Goal: Task Accomplishment & Management: Manage account settings

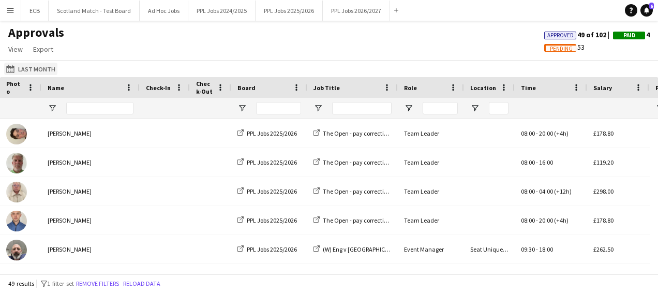
click at [29, 64] on button "Last Month Last Month" at bounding box center [30, 69] width 53 height 12
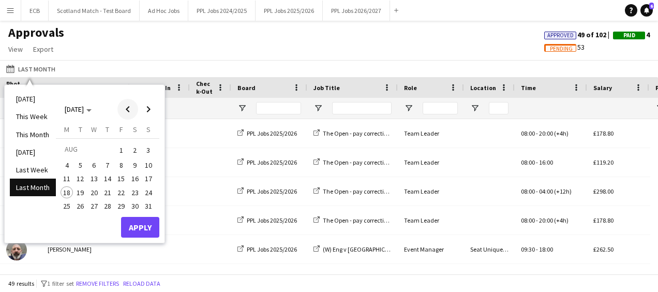
click at [127, 112] on span "Previous month" at bounding box center [127, 109] width 21 height 21
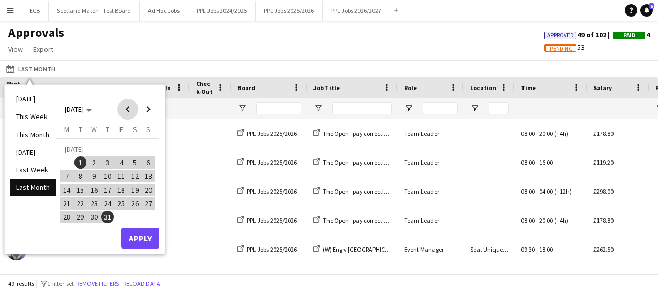
click at [127, 112] on span "Previous month" at bounding box center [127, 109] width 21 height 21
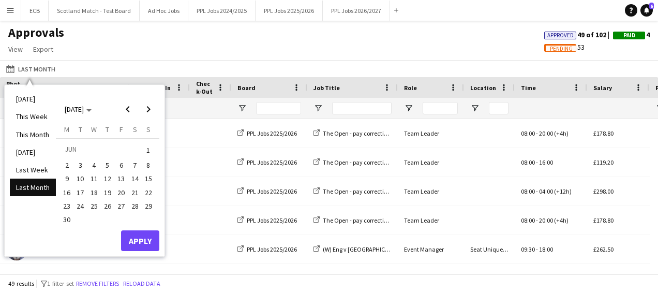
click at [66, 205] on span "23" at bounding box center [67, 206] width 12 height 12
click at [151, 109] on span "Next month" at bounding box center [148, 109] width 21 height 21
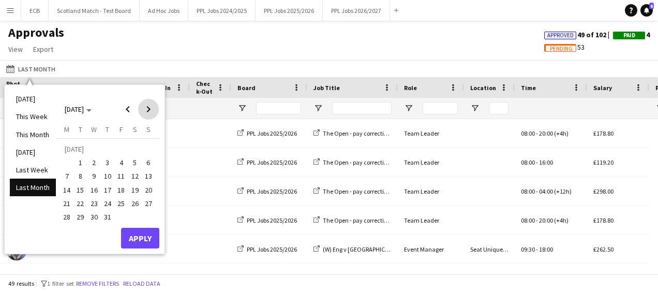
click at [151, 109] on span "Next month" at bounding box center [148, 109] width 21 height 21
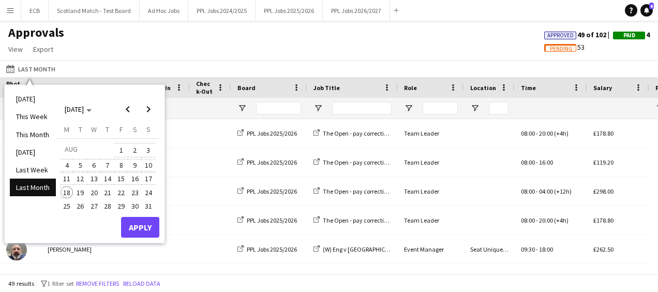
click at [66, 188] on span "18" at bounding box center [67, 192] width 12 height 12
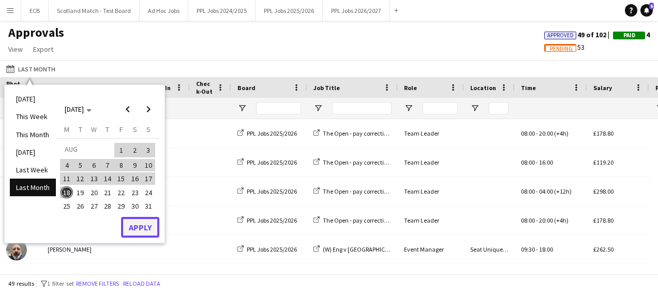
click at [142, 226] on button "Apply" at bounding box center [140, 227] width 38 height 21
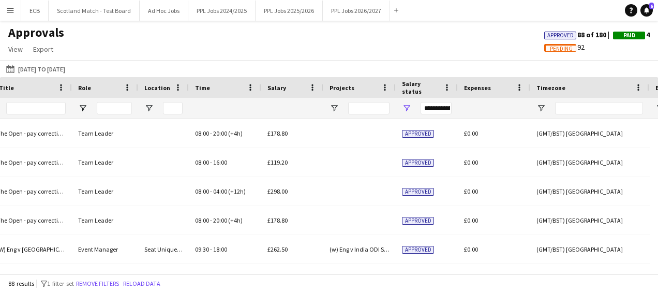
click at [445, 106] on div "**********" at bounding box center [436, 108] width 31 height 12
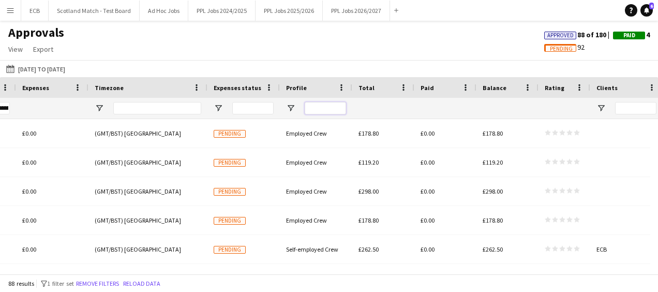
click at [330, 106] on input "Profile Filter Input" at bounding box center [325, 108] width 41 height 12
click at [319, 109] on input "Profile Filter Input" at bounding box center [325, 108] width 41 height 12
click at [290, 106] on span "Open Filter Menu" at bounding box center [290, 107] width 9 height 9
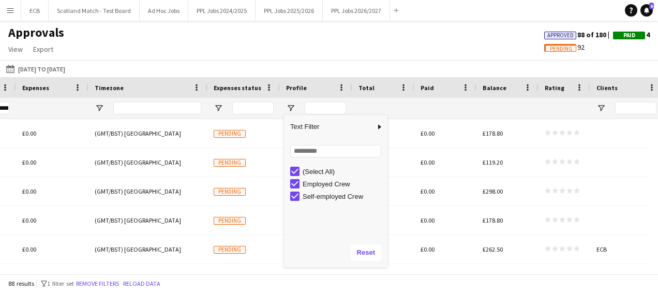
click at [294, 165] on div "(Select All)" at bounding box center [338, 171] width 97 height 12
type input "**********"
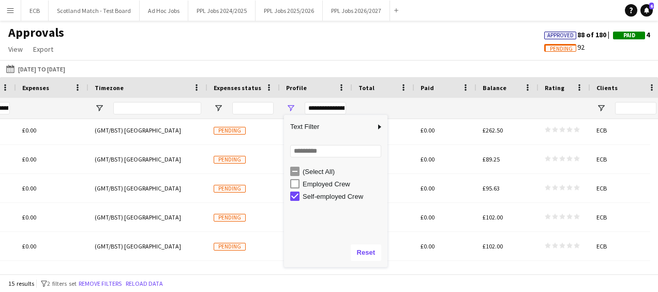
click at [388, 25] on div "Approvals View Customise view Customise filters Reset Filters Reset View Reset …" at bounding box center [329, 42] width 658 height 35
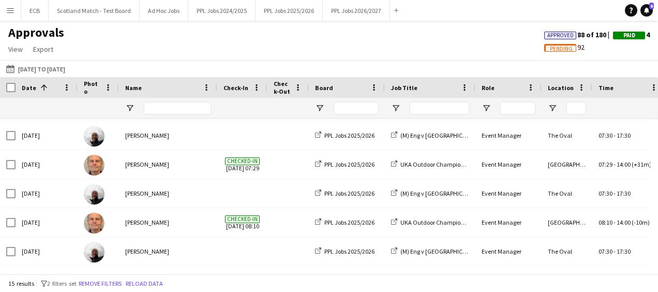
click at [7, 11] on app-icon "Menu" at bounding box center [10, 10] width 8 height 8
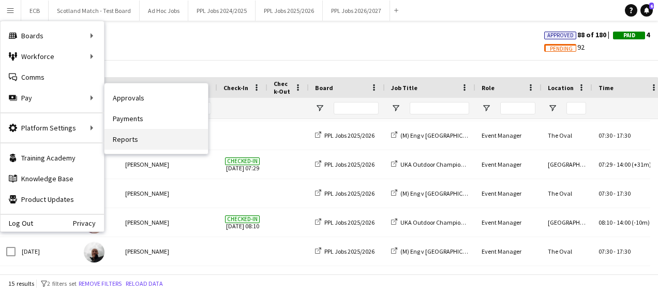
click at [118, 139] on link "Reports" at bounding box center [156, 139] width 103 height 21
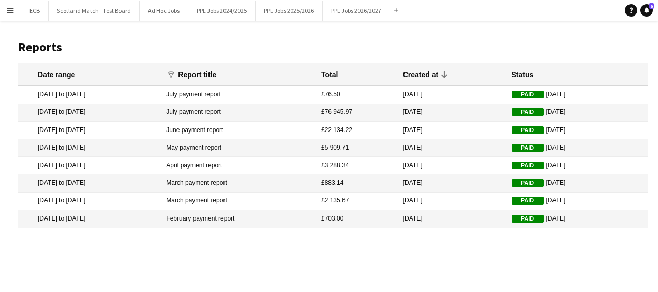
click at [515, 111] on span "Paid" at bounding box center [528, 112] width 32 height 8
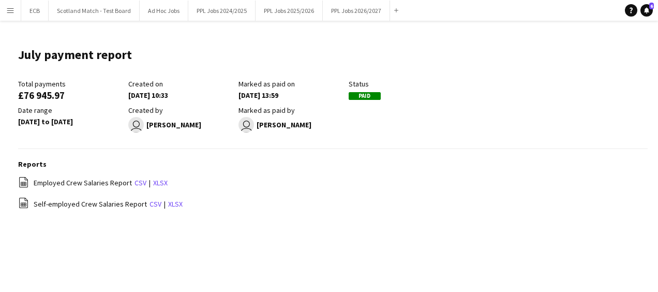
click at [26, 202] on icon "file-spreadsheet" at bounding box center [23, 202] width 11 height 11
click at [175, 207] on link "xlsx" at bounding box center [175, 203] width 14 height 9
click at [9, 9] on app-icon "Menu" at bounding box center [10, 10] width 8 height 8
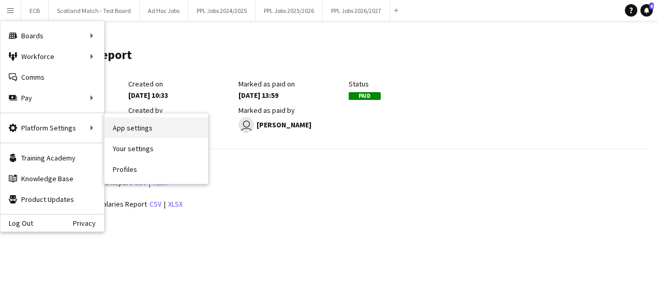
click at [127, 126] on link "App settings" at bounding box center [156, 127] width 103 height 21
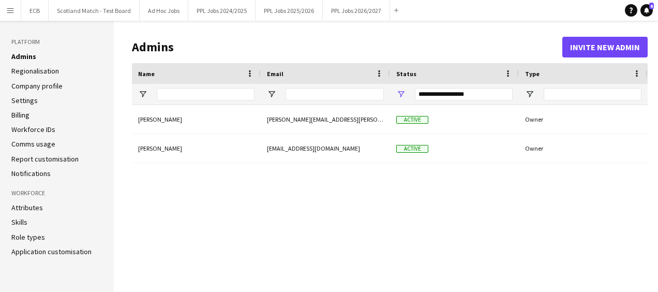
click at [23, 239] on link "Role types" at bounding box center [28, 236] width 34 height 9
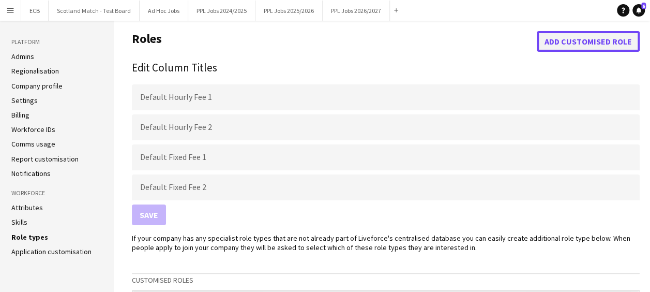
click at [596, 32] on button "Add customised role" at bounding box center [588, 41] width 103 height 21
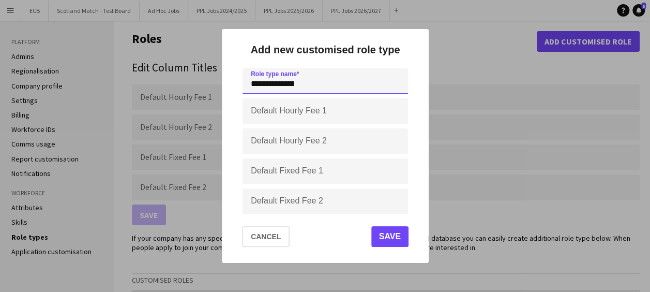
type input "**********"
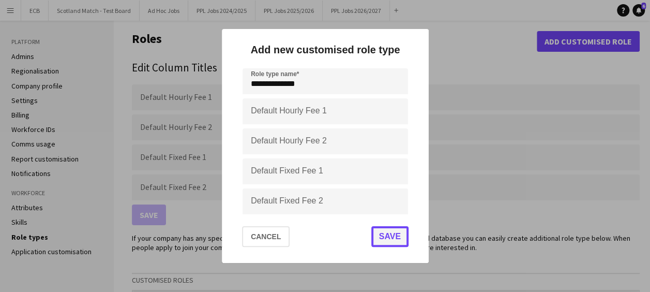
click at [391, 236] on button "Save" at bounding box center [389, 236] width 37 height 21
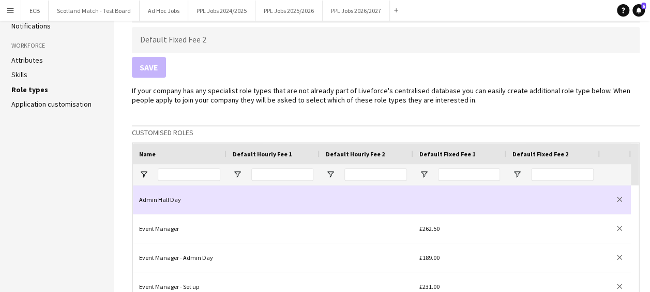
click at [387, 198] on div at bounding box center [367, 199] width 94 height 28
click at [437, 193] on div at bounding box center [459, 199] width 93 height 28
click at [438, 196] on input at bounding box center [460, 200] width 81 height 22
type input "******"
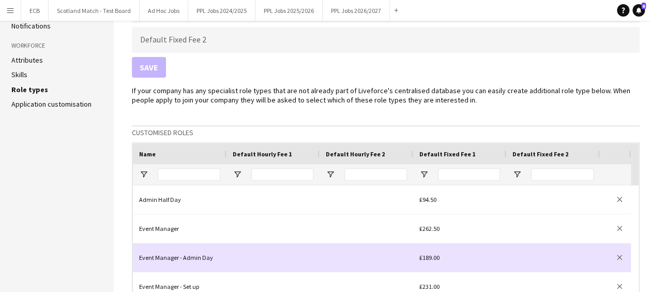
click at [483, 264] on div "£189.00" at bounding box center [459, 257] width 93 height 28
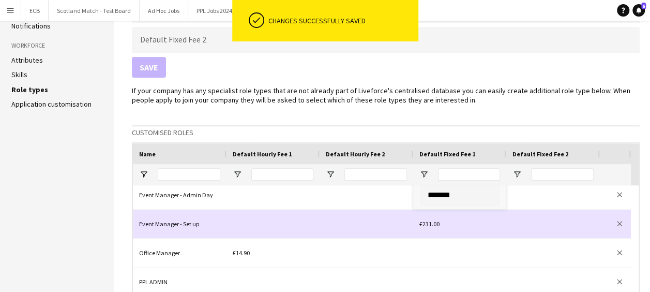
scroll to position [70, 0]
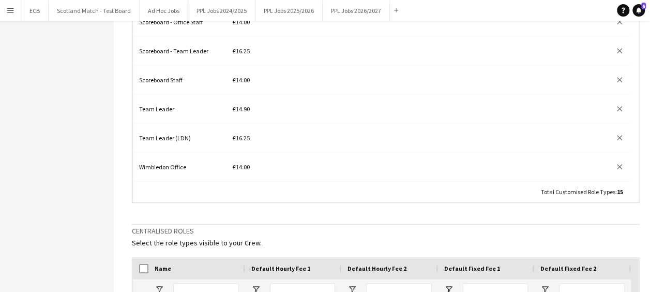
click at [581, 191] on span "Total Customised Role Types" at bounding box center [578, 192] width 74 height 8
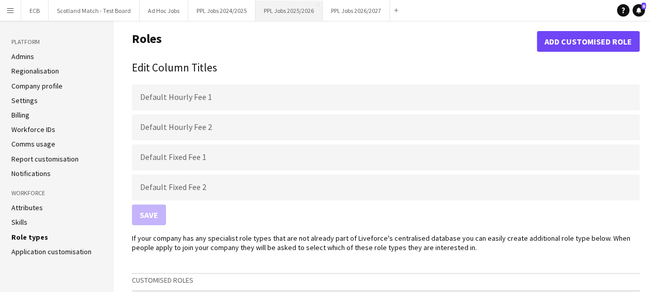
click at [291, 4] on button "PPL Jobs 2025/2026 Close" at bounding box center [289, 11] width 67 height 20
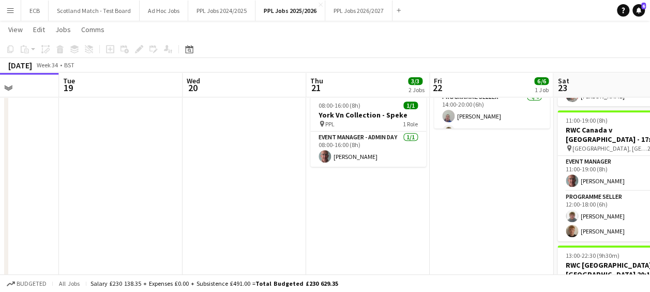
click at [365, 205] on app-date-cell "08:00-19:00 (11h) 2/2 RWC England v USA - Drive pin Stadium of Light, Sunderlan…" at bounding box center [368, 177] width 124 height 413
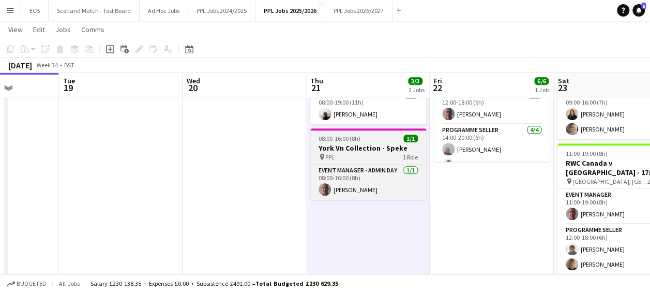
click at [363, 143] on h3 "York Vn Collection - Speke" at bounding box center [368, 147] width 116 height 9
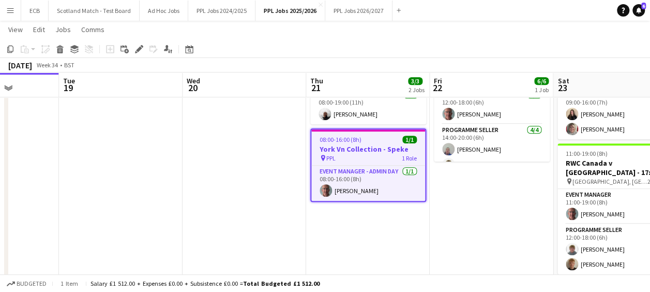
click at [356, 212] on app-date-cell "08:00-19:00 (11h) 2/2 RWC England v USA - Drive pin Stadium of Light, Sunderlan…" at bounding box center [368, 210] width 124 height 413
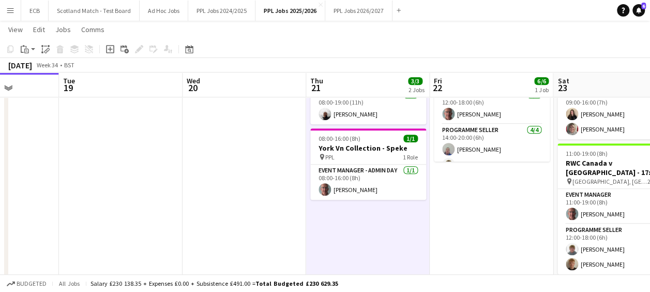
click at [356, 212] on app-date-cell "08:00-19:00 (11h) 2/2 RWC England v USA - Drive pin Stadium of Light, Sunderlan…" at bounding box center [368, 210] width 124 height 413
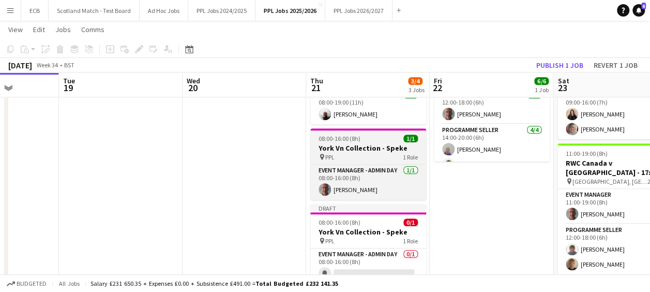
click at [345, 143] on h3 "York Vn Collection - Speke" at bounding box center [368, 147] width 116 height 9
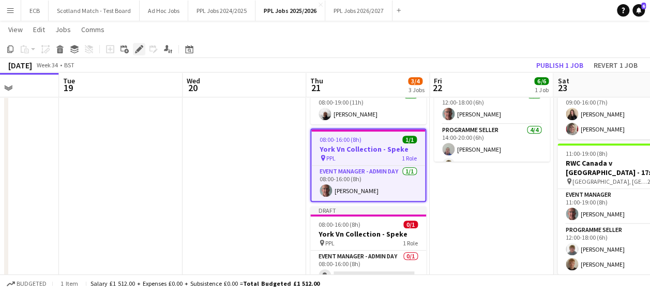
click at [140, 45] on icon "Edit" at bounding box center [139, 49] width 8 height 8
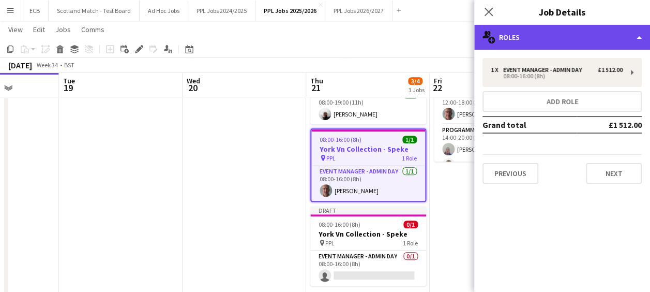
click at [581, 41] on div "multiple-users-add Roles" at bounding box center [562, 37] width 176 height 25
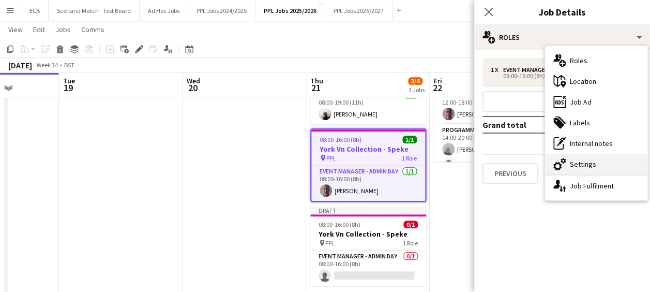
click at [591, 162] on div "cog-double-3 Settings" at bounding box center [596, 164] width 102 height 21
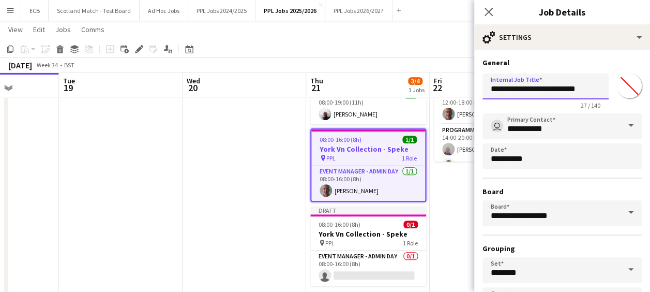
type input "**********"
click at [279, 158] on app-date-cell at bounding box center [245, 210] width 124 height 413
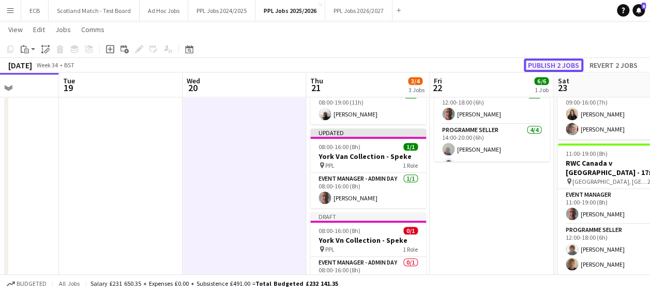
click at [541, 67] on button "Publish 2 jobs" at bounding box center [553, 64] width 59 height 13
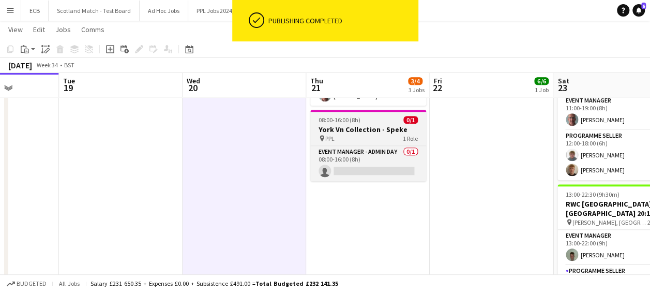
click at [355, 125] on h3 "York Vn Collection - Speke" at bounding box center [368, 129] width 116 height 9
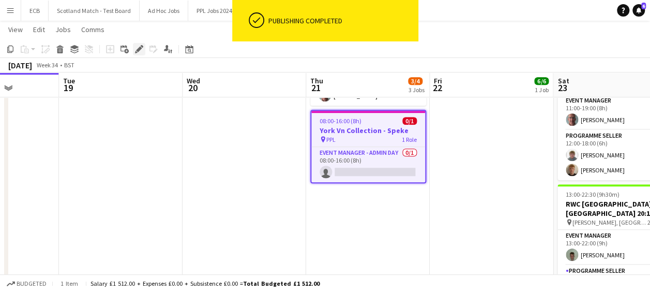
click at [139, 48] on icon at bounding box center [139, 50] width 6 height 6
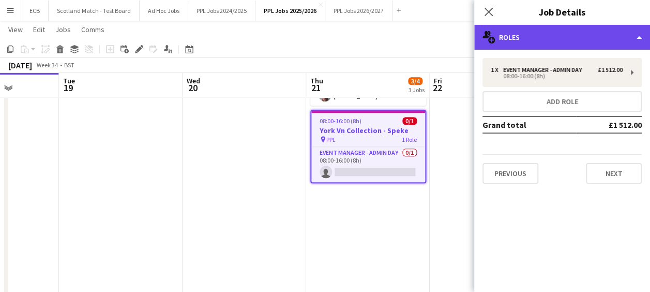
click at [563, 33] on div "multiple-users-add Roles" at bounding box center [562, 37] width 176 height 25
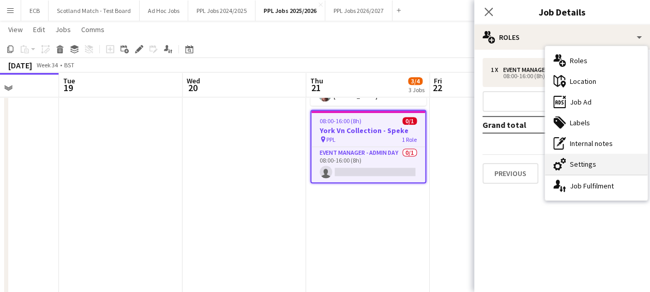
click at [579, 162] on div "cog-double-3 Settings" at bounding box center [596, 164] width 102 height 21
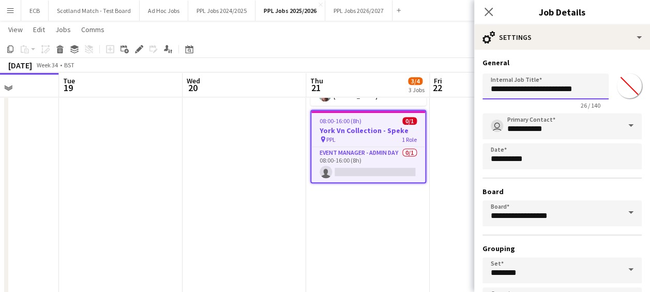
click at [496, 90] on input "**********" at bounding box center [546, 86] width 126 height 26
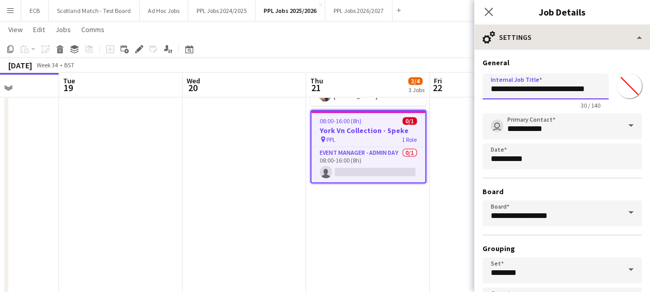
type input "**********"
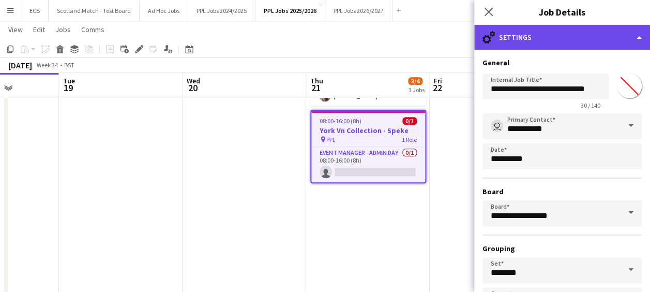
click at [550, 29] on div "cog-double-3 Settings" at bounding box center [562, 37] width 176 height 25
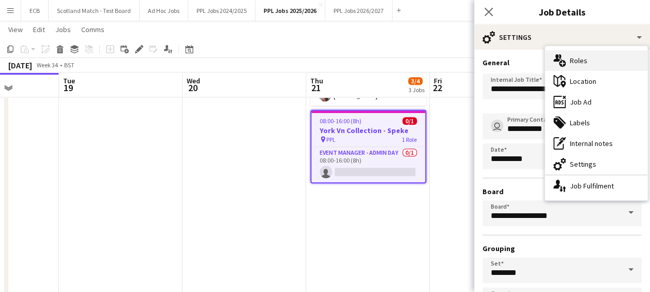
click at [586, 54] on div "multiple-users-add Roles" at bounding box center [596, 60] width 102 height 21
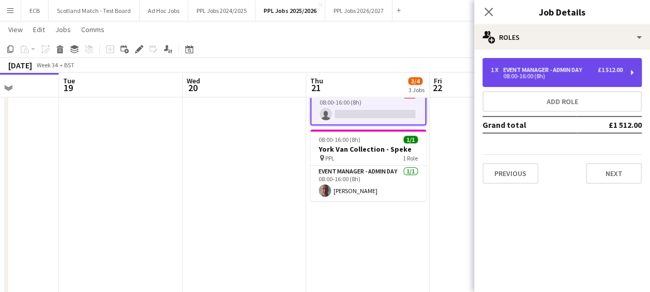
click at [568, 63] on div "1 x Event Manager - Admin Day £1 512.00 08:00-16:00 (8h)" at bounding box center [562, 72] width 159 height 29
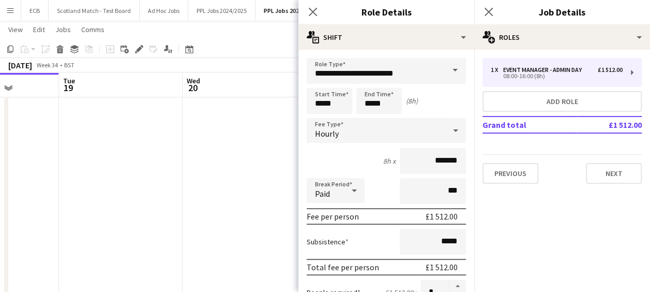
click at [444, 70] on span at bounding box center [455, 70] width 22 height 25
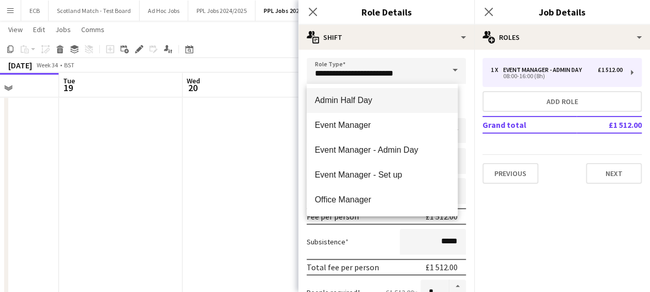
click at [344, 101] on span "Admin Half Day" at bounding box center [382, 100] width 135 height 10
type input "**********"
type input "******"
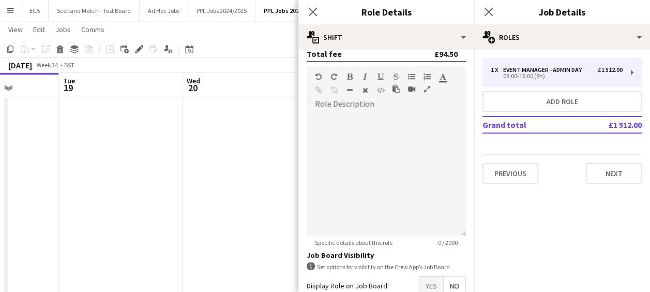
scroll to position [275, 0]
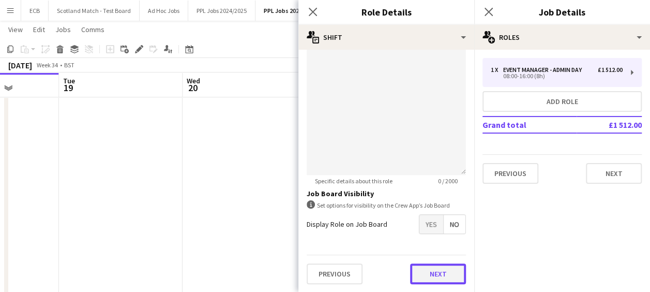
click at [437, 269] on button "Next" at bounding box center [438, 273] width 56 height 21
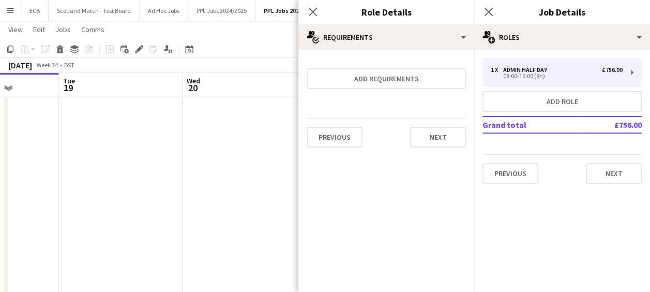
click at [237, 145] on app-date-cell at bounding box center [245, 116] width 124 height 413
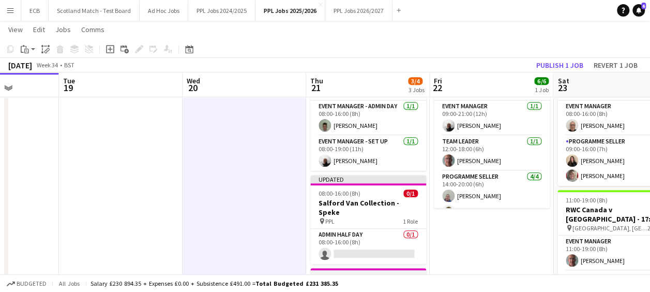
scroll to position [204, 0]
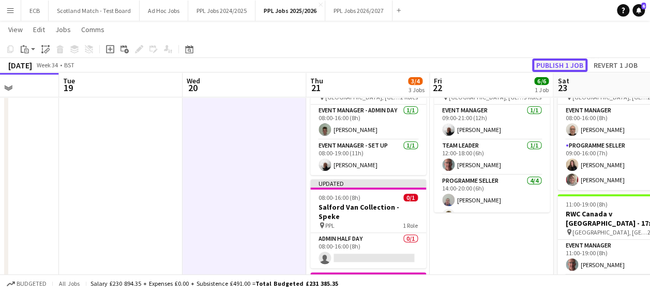
click at [562, 65] on button "Publish 1 job" at bounding box center [559, 64] width 55 height 13
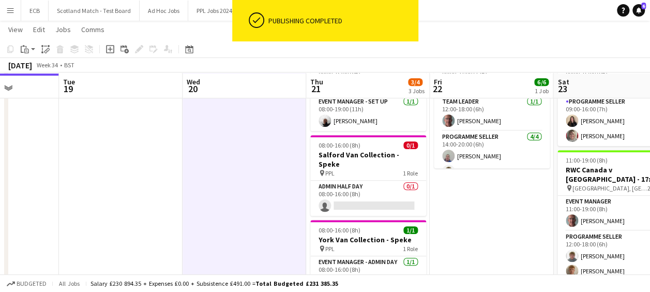
scroll to position [249, 0]
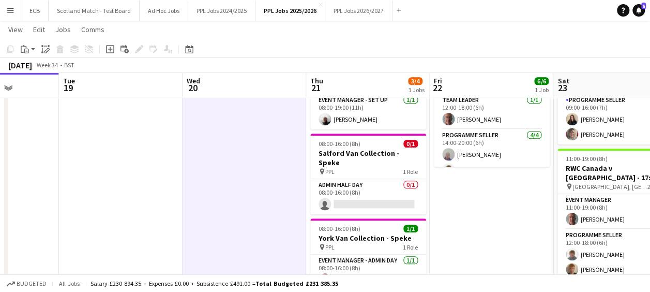
click at [480, 199] on app-date-cell "09:00-21:00 (12h) 6/6 RWC England v USA, 19:30, Sunderland pin Stadium of Light…" at bounding box center [492, 215] width 124 height 413
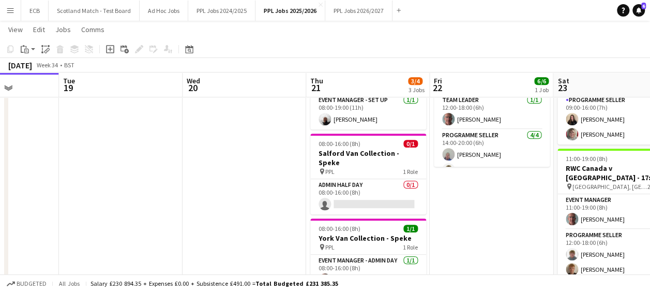
click at [536, 206] on app-date-cell "09:00-21:00 (12h) 6/6 RWC England v USA, 19:30, Sunderland pin Stadium of Light…" at bounding box center [492, 215] width 124 height 413
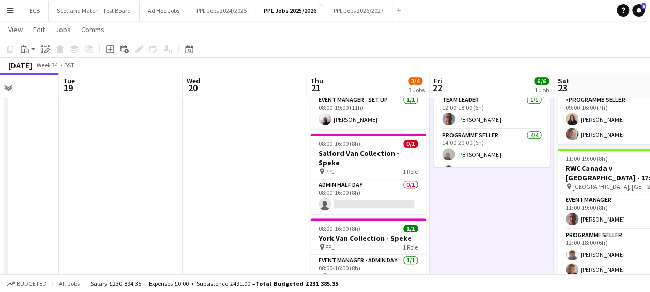
click at [10, 5] on button "Menu" at bounding box center [10, 10] width 21 height 21
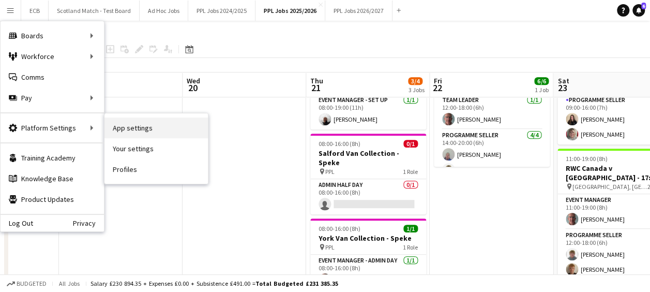
click at [121, 125] on link "App settings" at bounding box center [156, 127] width 103 height 21
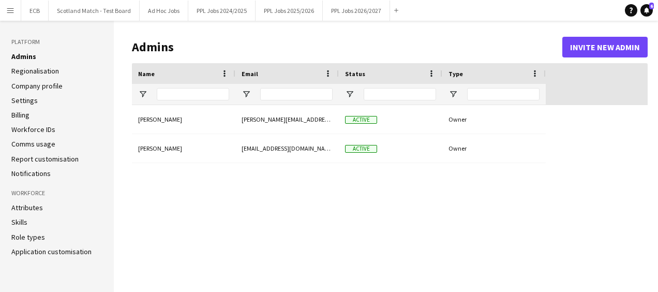
type input "**********"
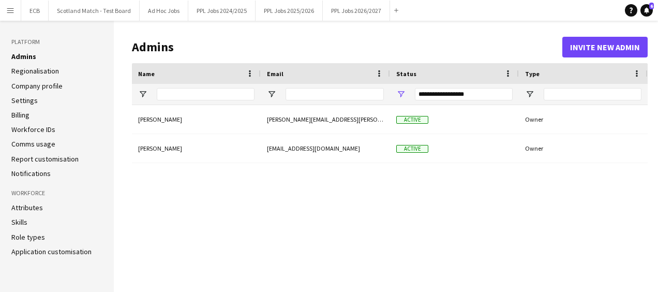
click at [29, 236] on link "Role types" at bounding box center [28, 236] width 34 height 9
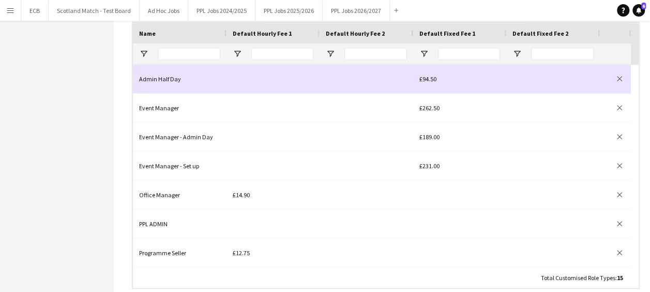
click at [193, 77] on div "Admin Half Day" at bounding box center [180, 79] width 94 height 28
click at [211, 80] on div "Admin Half Day" at bounding box center [180, 79] width 94 height 28
click at [158, 74] on div "Admin Half Day" at bounding box center [180, 79] width 94 height 28
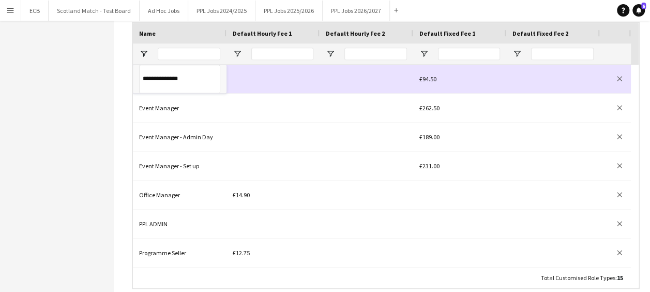
click at [142, 77] on input "**********" at bounding box center [179, 79] width 81 height 28
type input "**********"
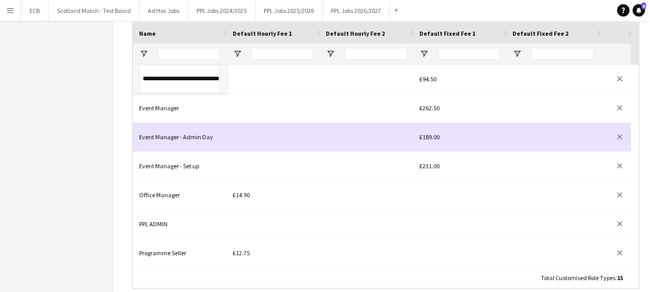
click at [289, 140] on div at bounding box center [273, 137] width 93 height 28
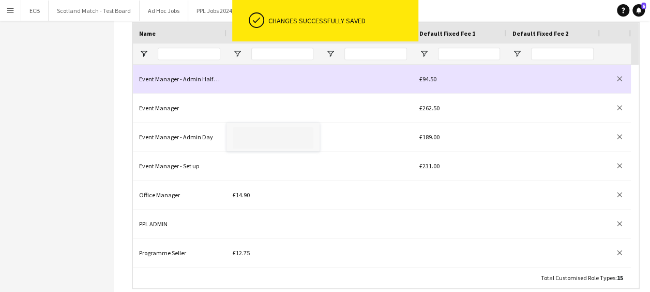
click at [190, 80] on div "Event Manager - Admin Half Day" at bounding box center [180, 79] width 94 height 28
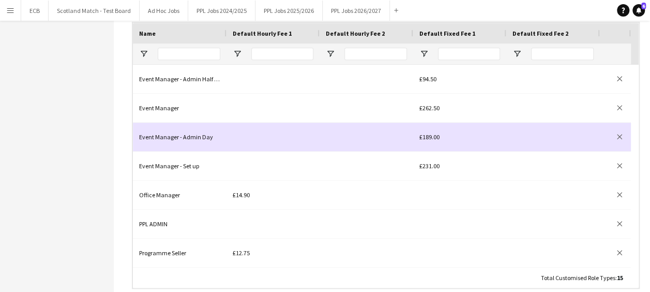
click at [181, 130] on div "Event Manager - Admin Day" at bounding box center [180, 137] width 94 height 28
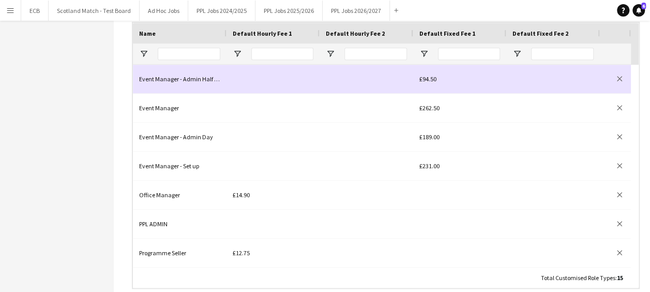
click at [181, 75] on div "Event Manager - Admin Half Day" at bounding box center [180, 79] width 94 height 28
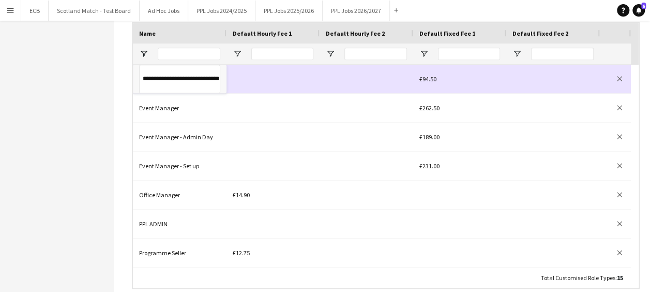
click at [181, 75] on input "**********" at bounding box center [179, 79] width 81 height 28
click at [203, 80] on input "**********" at bounding box center [179, 79] width 81 height 28
type input "**********"
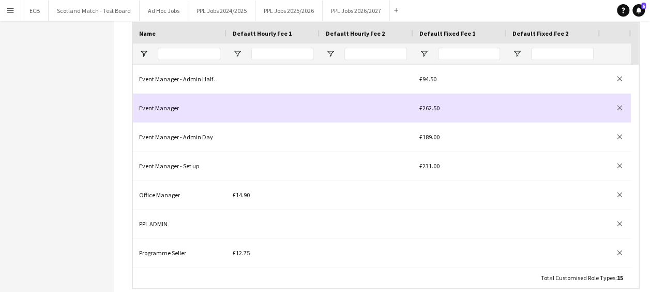
click at [560, 115] on div at bounding box center [553, 108] width 94 height 28
